Goal: Transaction & Acquisition: Book appointment/travel/reservation

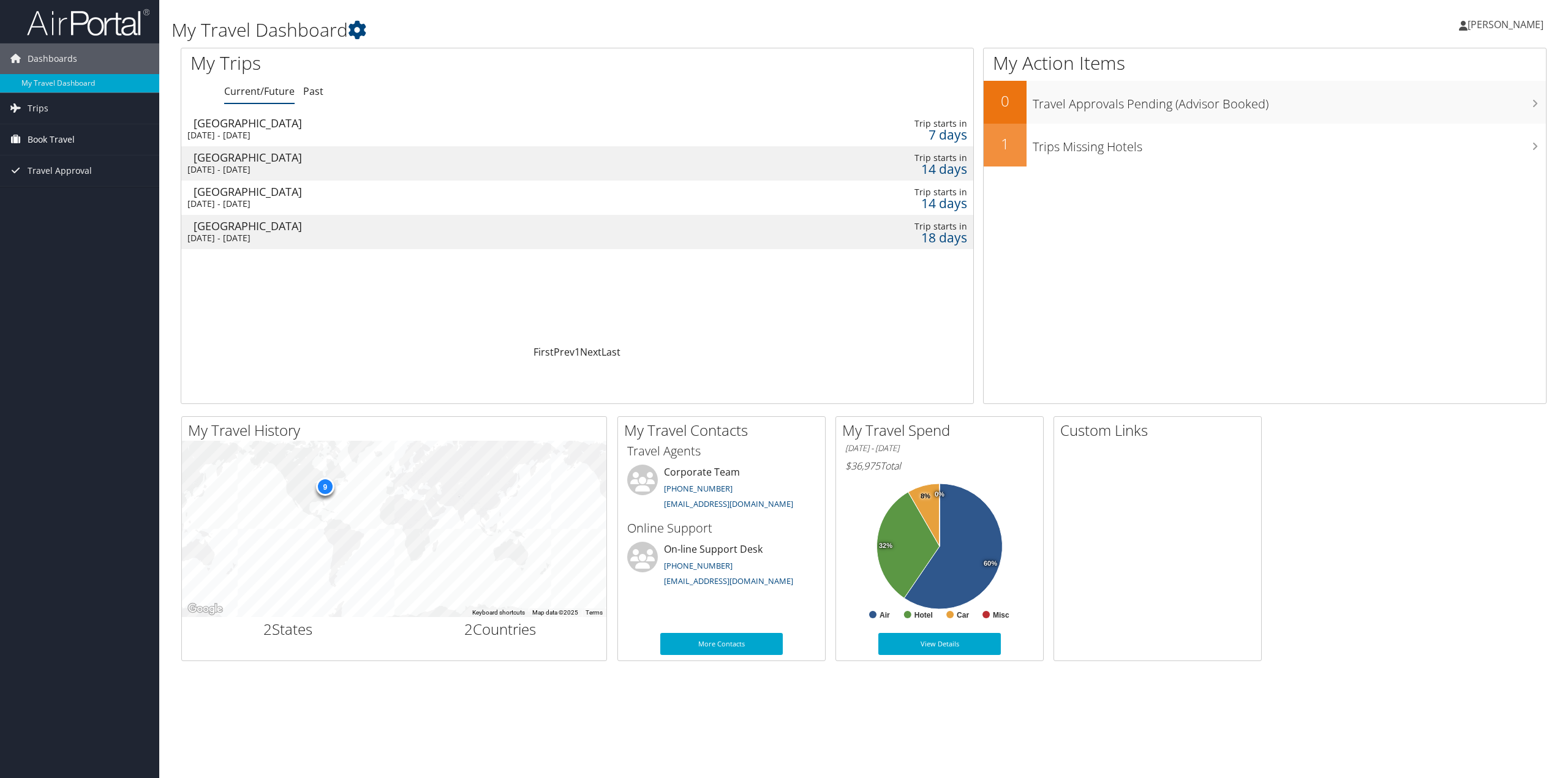
click at [51, 142] on span "Book Travel" at bounding box center [51, 140] width 47 height 31
click at [77, 201] on link "Book/Manage Online Trips" at bounding box center [79, 201] width 159 height 18
click at [33, 197] on link "Book/Manage Online Trips" at bounding box center [79, 201] width 159 height 18
